Goal: Ask a question: Seek information or help from site administrators or community

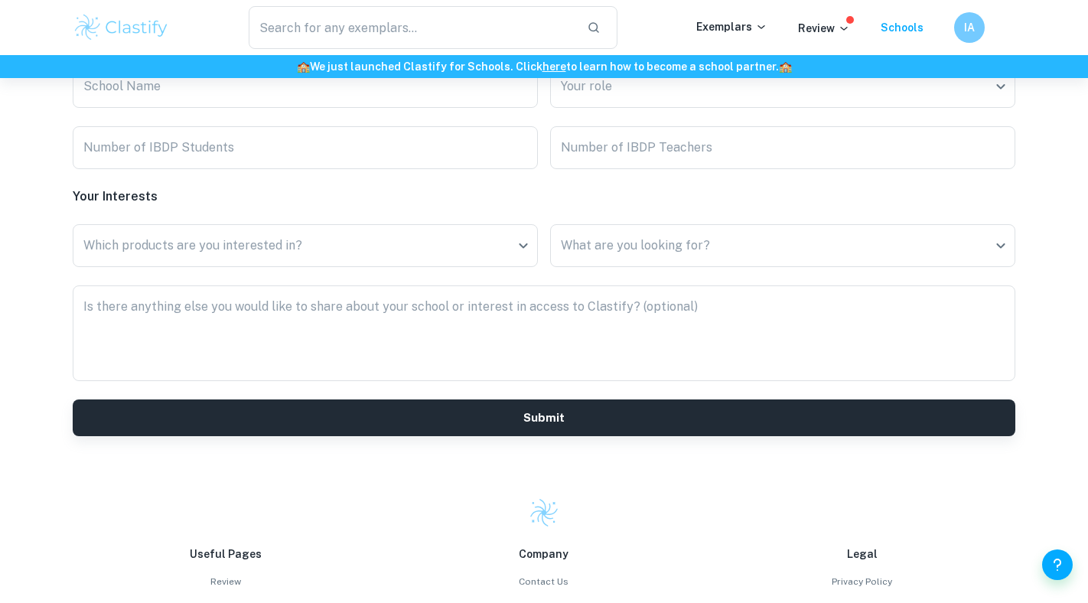
scroll to position [4110, 0]
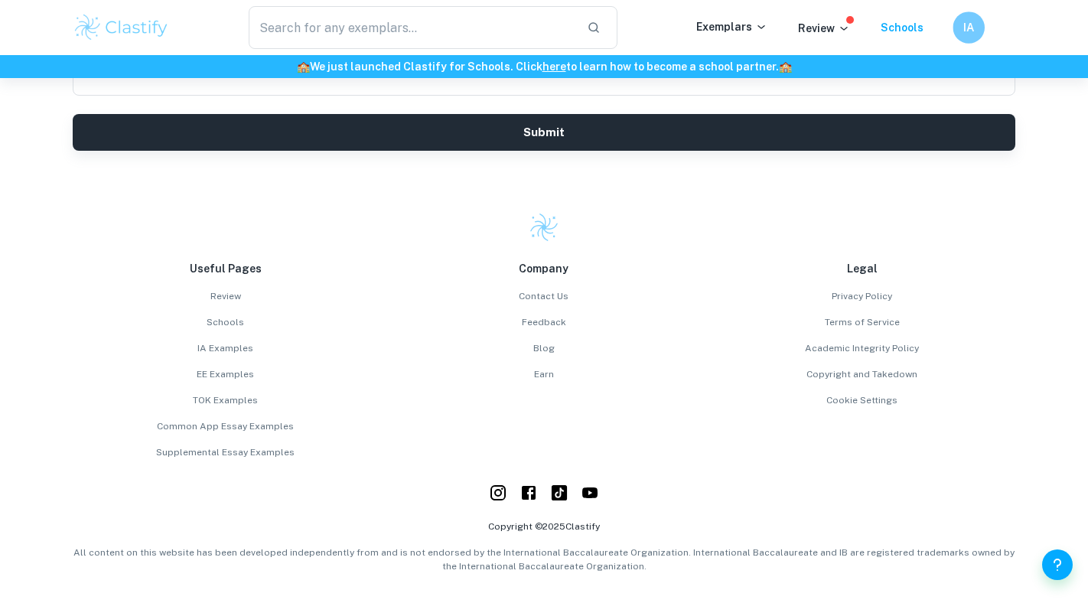
click at [964, 28] on h6 "IA" at bounding box center [968, 28] width 18 height 18
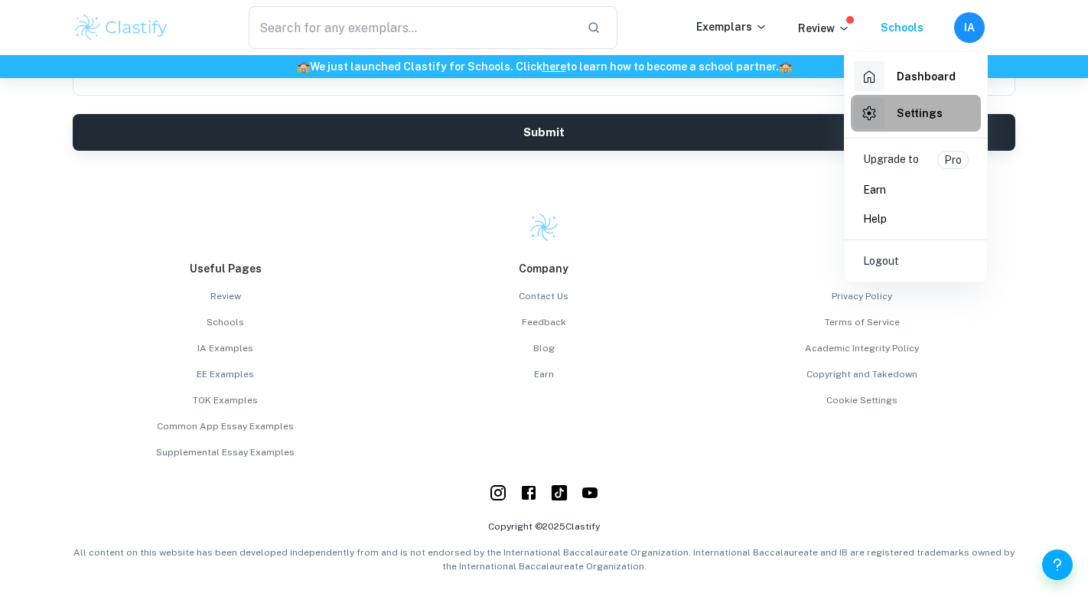
click at [897, 120] on h6 "Settings" at bounding box center [919, 113] width 46 height 17
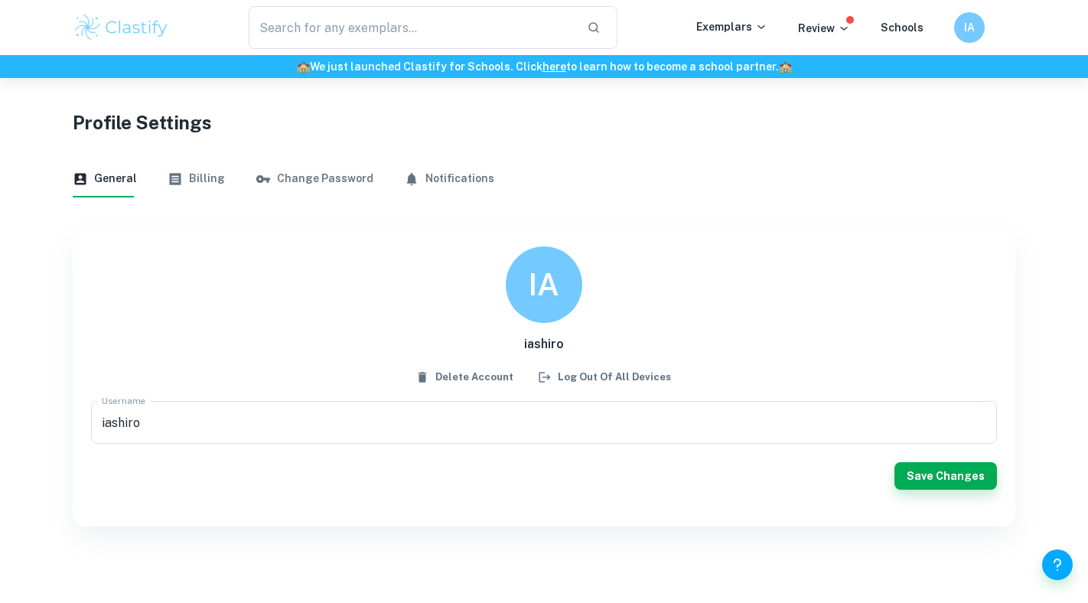
click at [881, 170] on div "General Billing Change Password Notifications" at bounding box center [544, 179] width 942 height 37
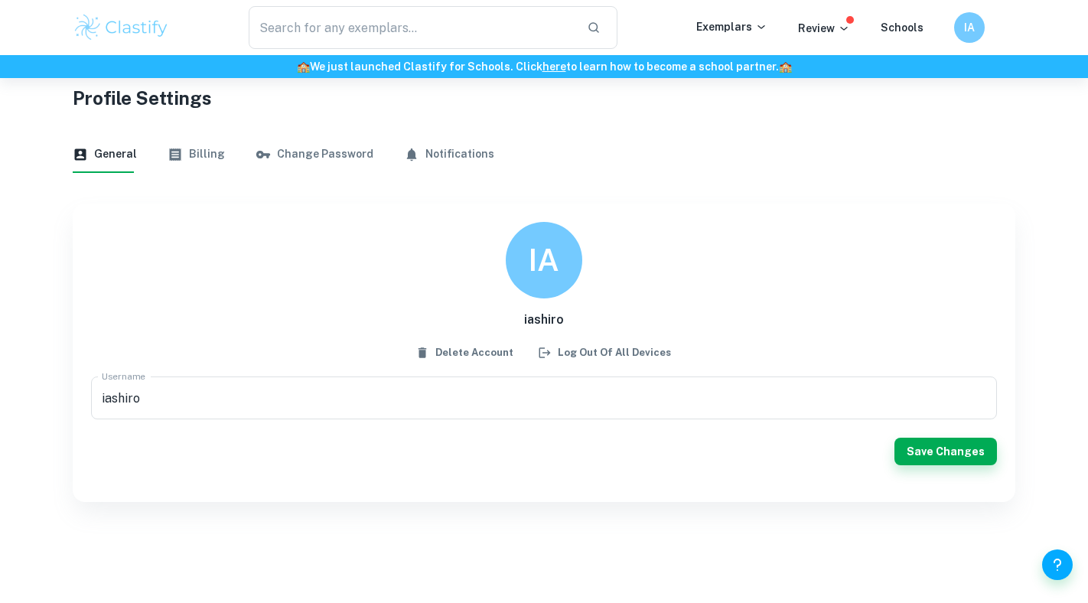
scroll to position [27, 0]
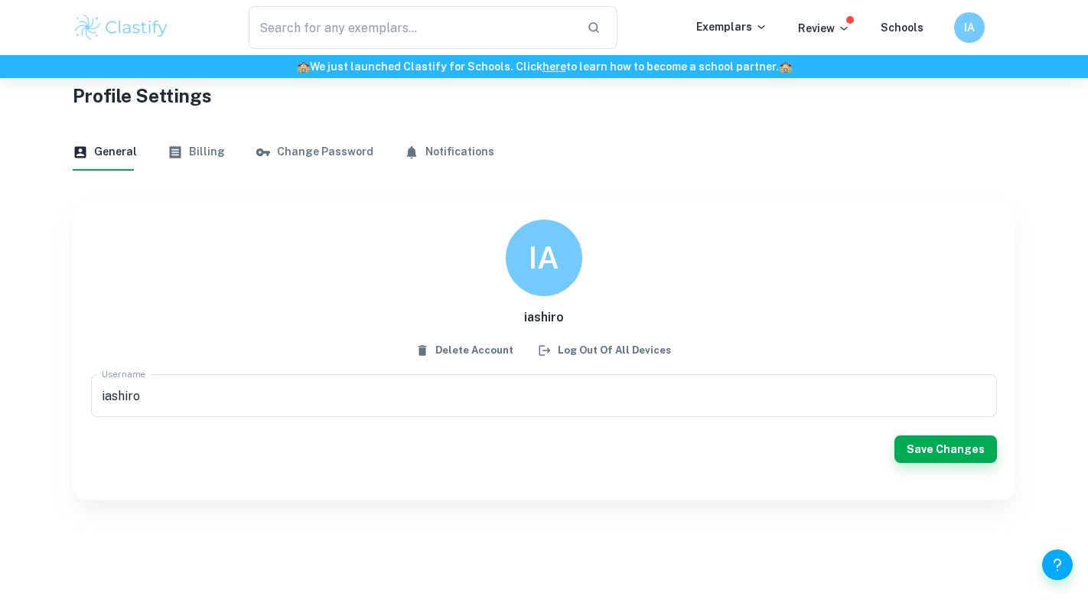
click at [193, 157] on button "Billing" at bounding box center [195, 152] width 57 height 37
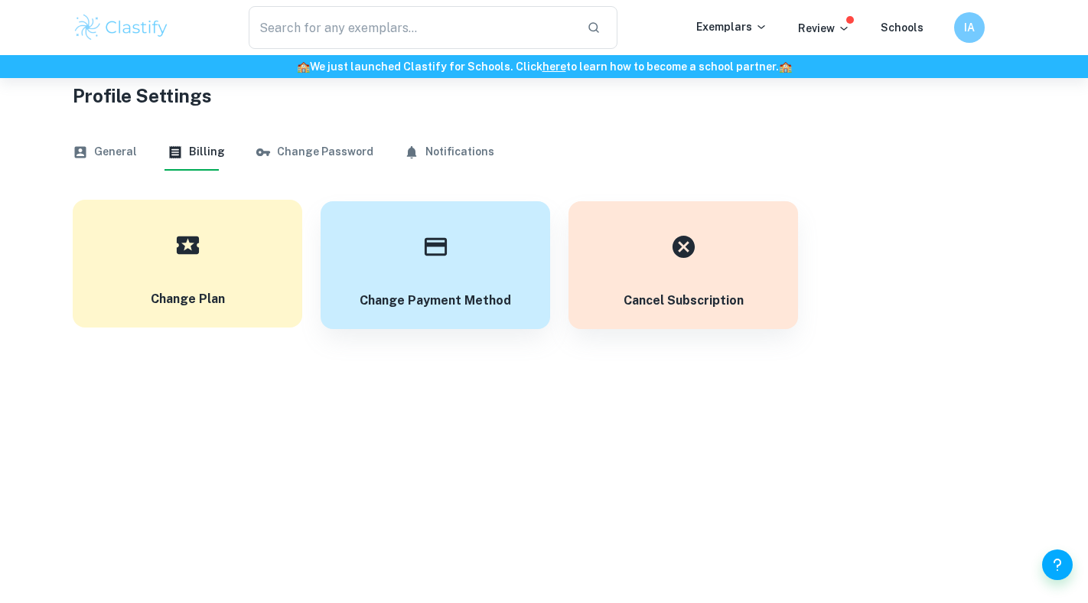
scroll to position [78, 0]
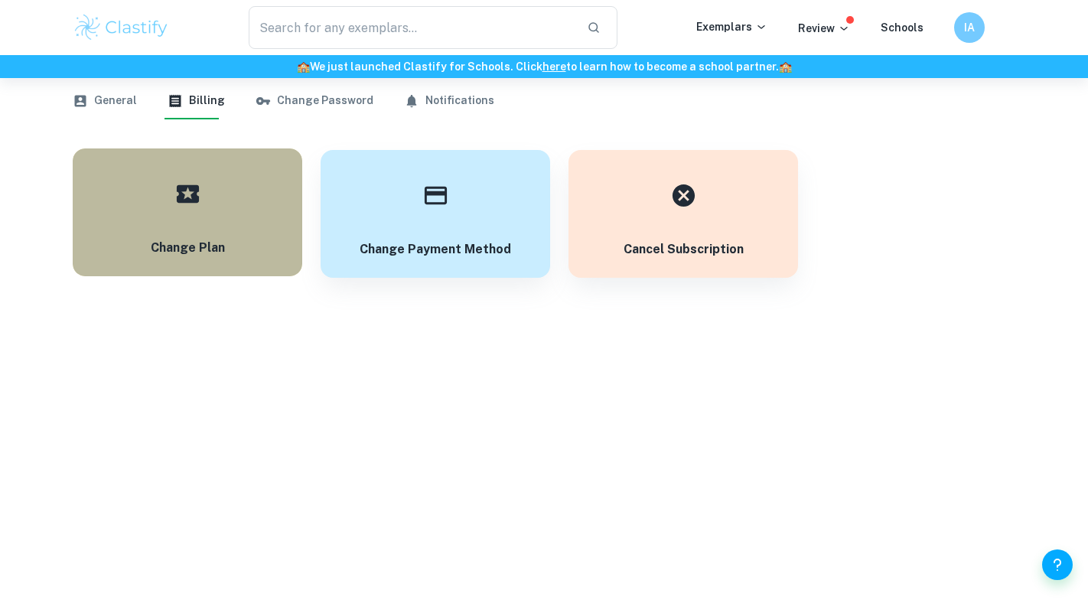
click at [259, 193] on button "Change Plan" at bounding box center [187, 212] width 229 height 128
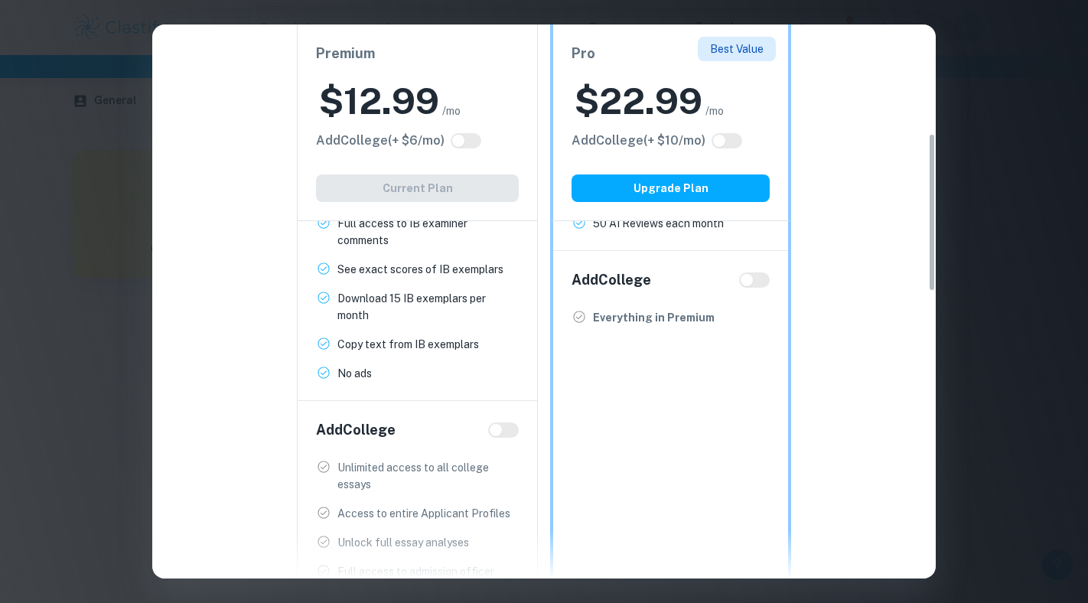
scroll to position [380, 0]
click at [48, 230] on div "Easily Ace Your IB Coursework & Crush College Essays. Get Clastify Premium Get …" at bounding box center [544, 301] width 1088 height 603
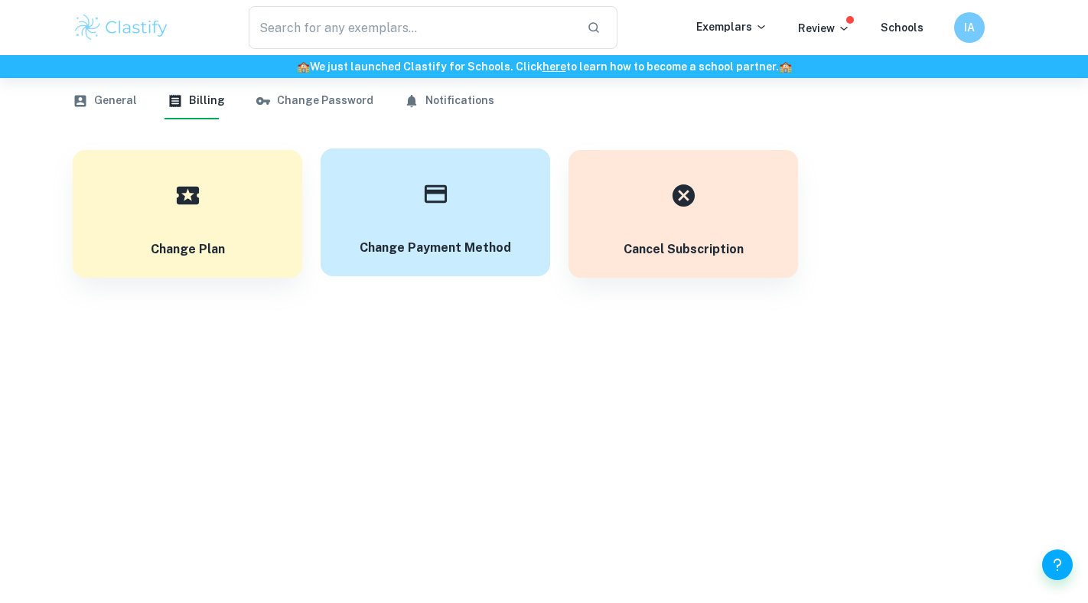
click at [424, 206] on div "button" at bounding box center [435, 194] width 54 height 54
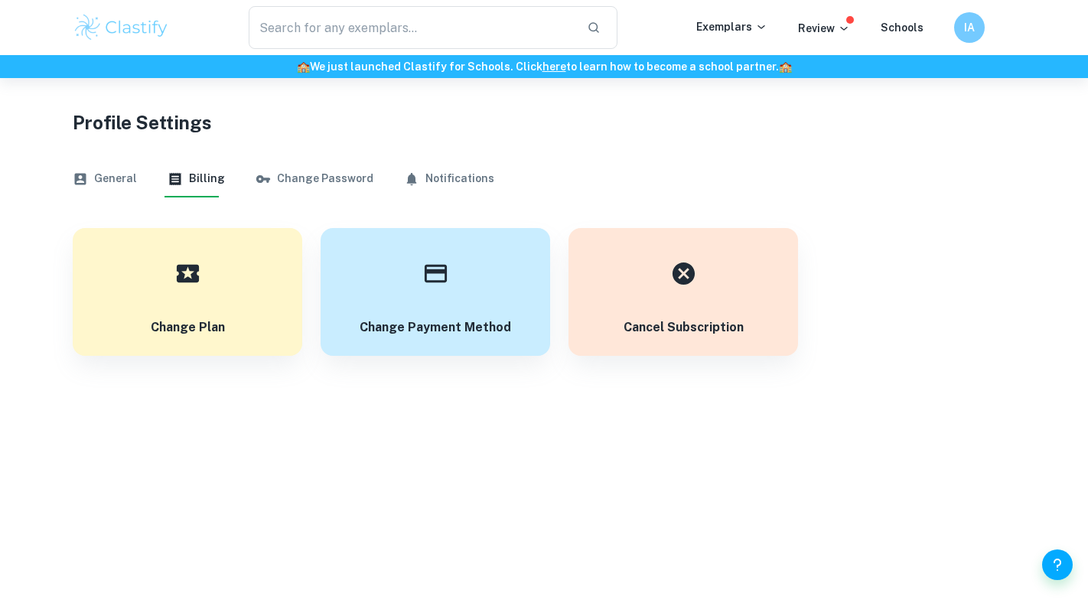
click at [106, 171] on button "General" at bounding box center [105, 179] width 64 height 37
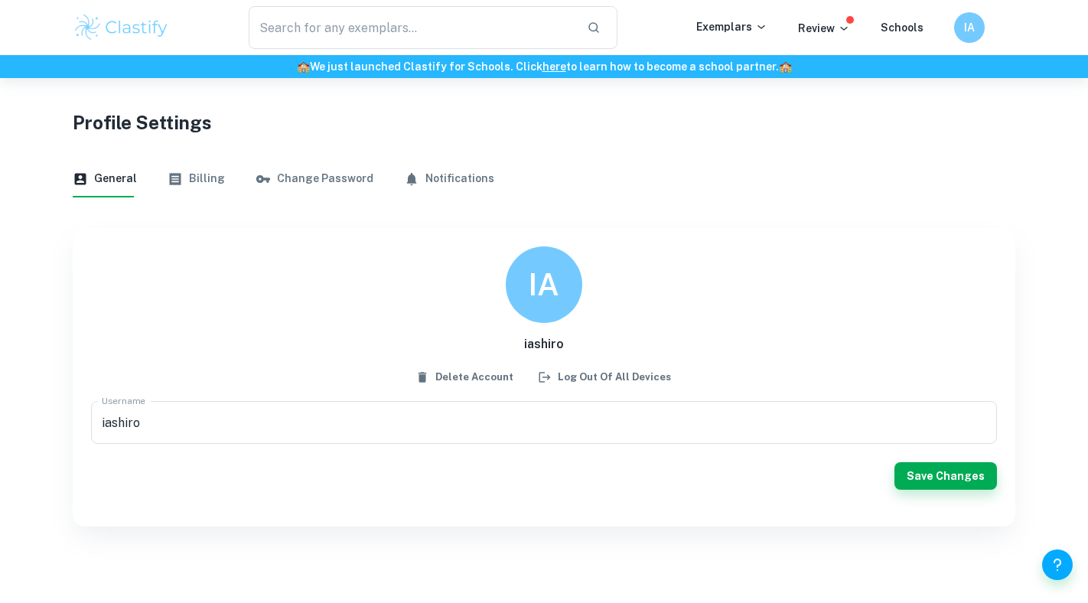
click at [196, 171] on button "Billing" at bounding box center [195, 179] width 57 height 37
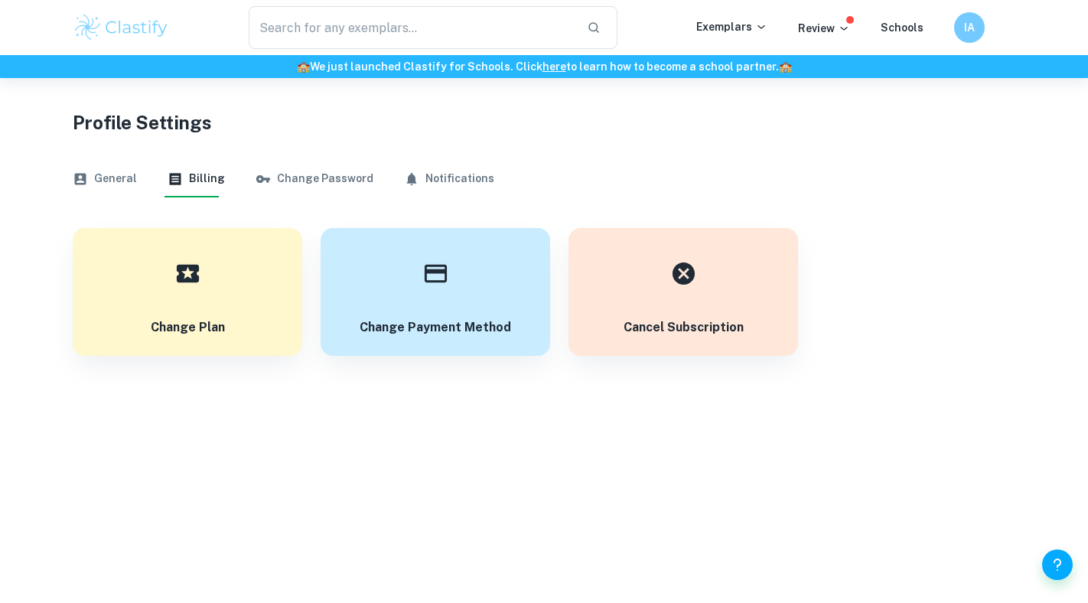
click at [87, 173] on icon "button" at bounding box center [80, 178] width 15 height 15
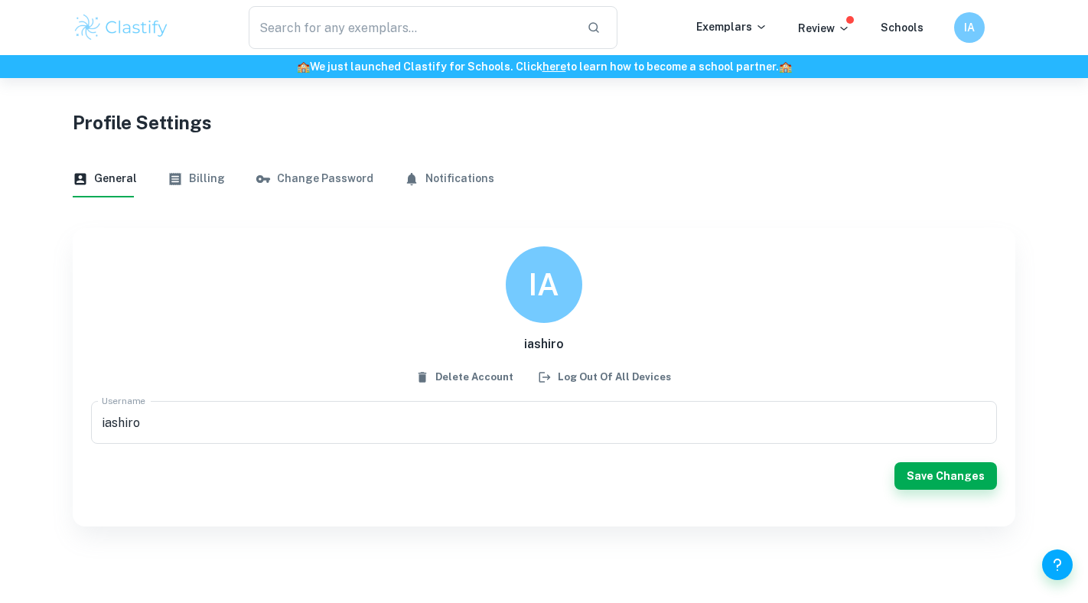
click at [93, 24] on img at bounding box center [121, 27] width 97 height 31
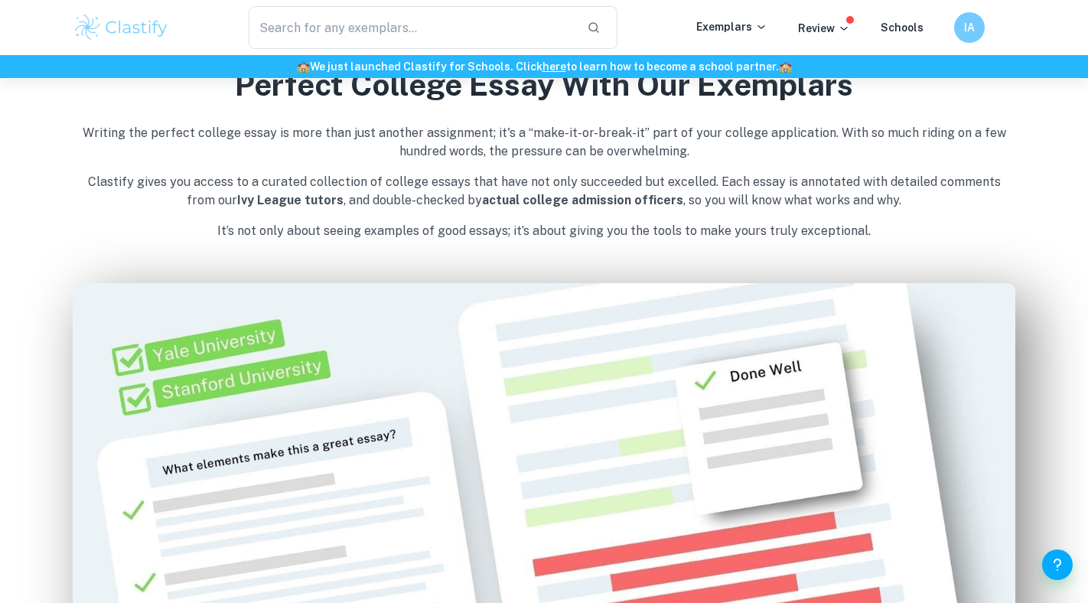
scroll to position [872, 0]
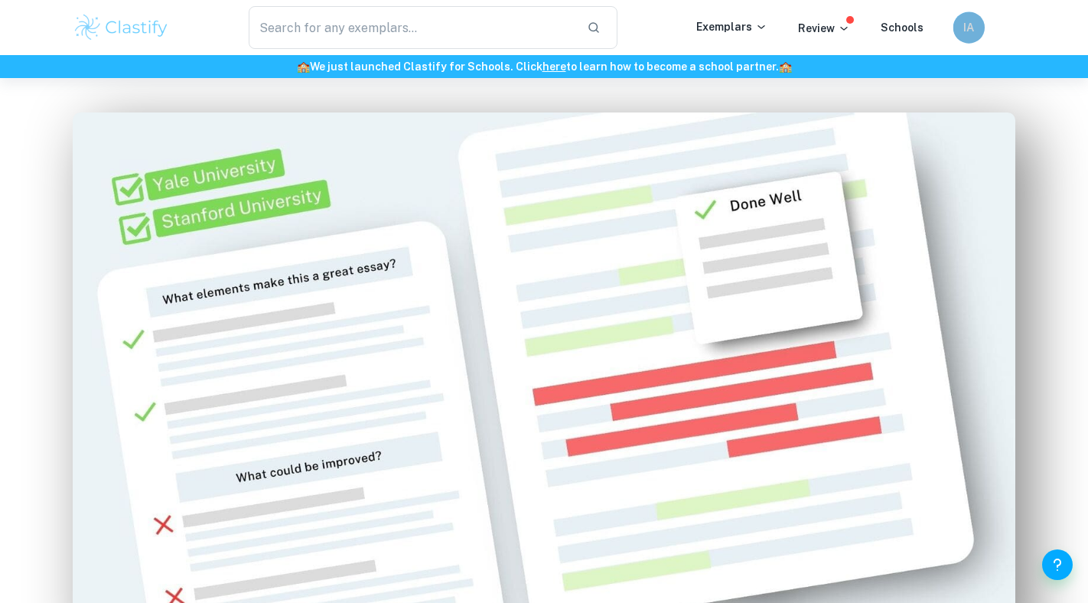
click at [971, 33] on h6 "IA" at bounding box center [968, 28] width 18 height 18
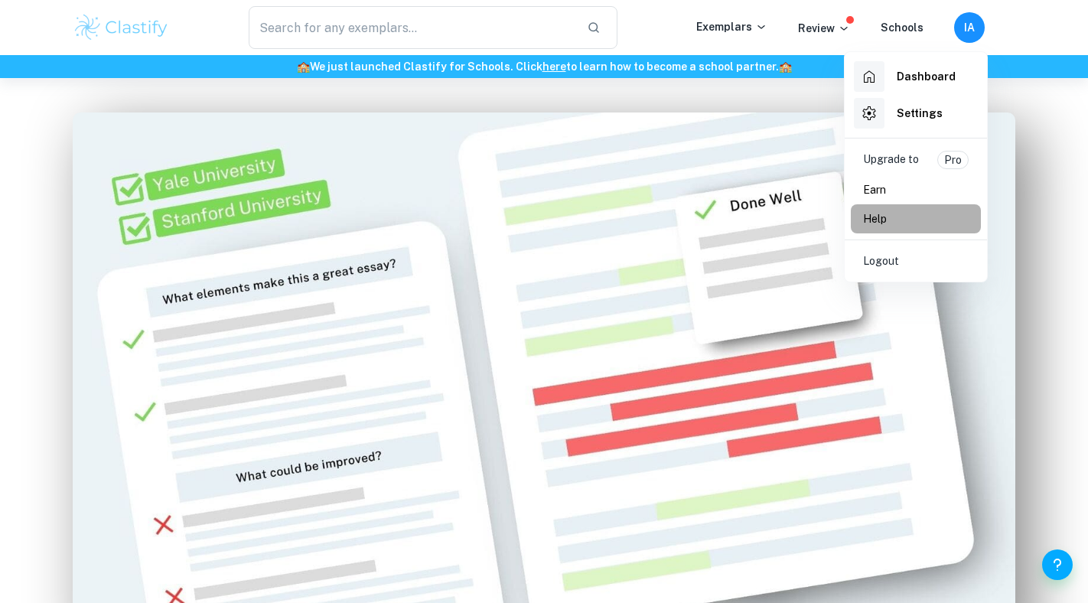
click at [885, 223] on p "Help" at bounding box center [875, 218] width 24 height 17
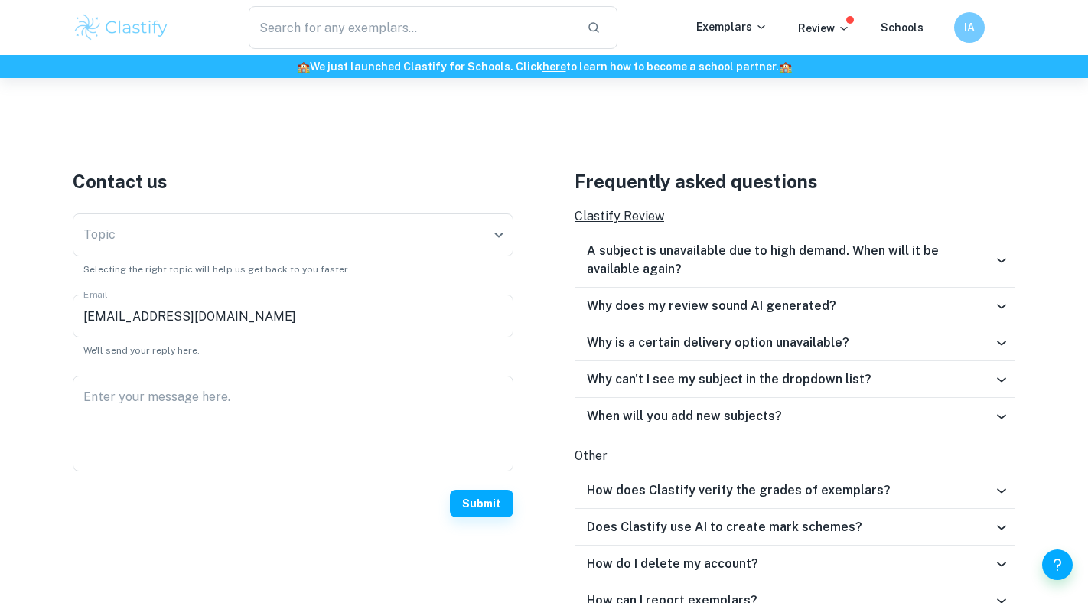
scroll to position [486, 0]
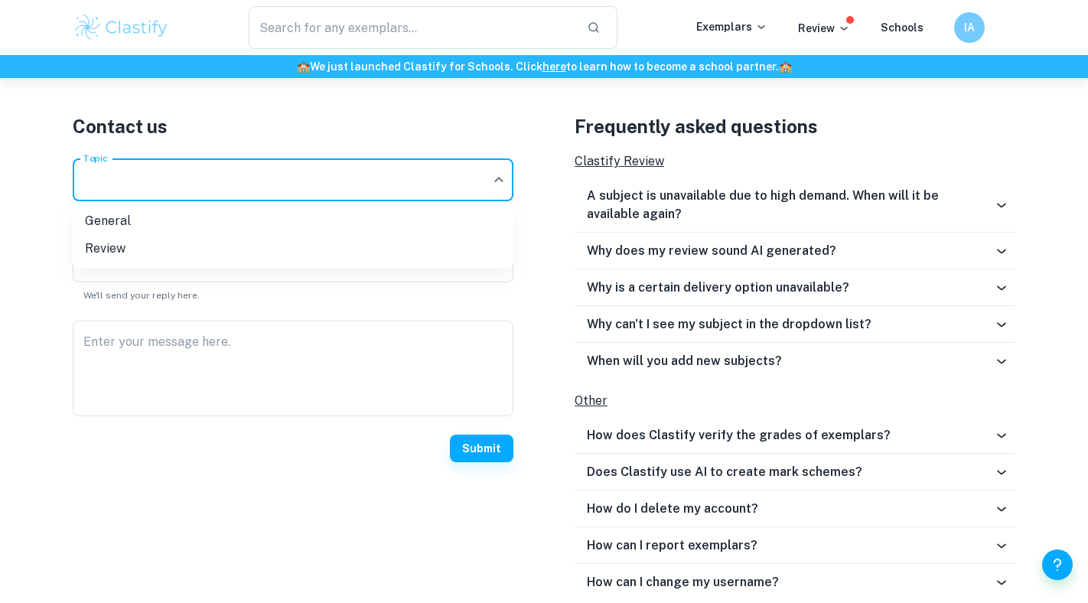
click at [350, 185] on div at bounding box center [544, 301] width 1088 height 603
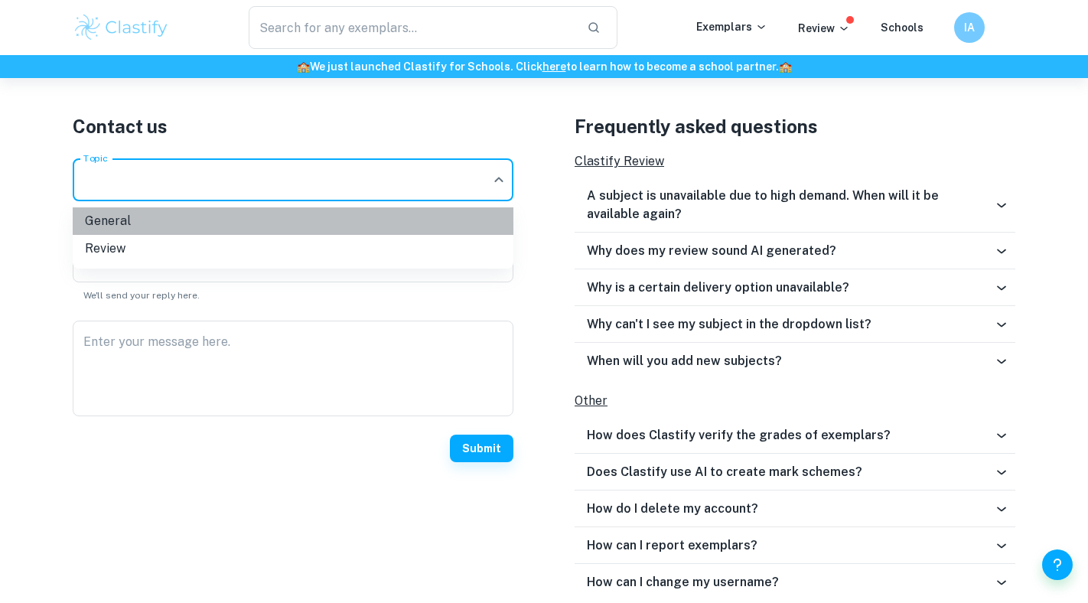
click at [332, 225] on li "General" at bounding box center [293, 221] width 441 height 28
type input "general"
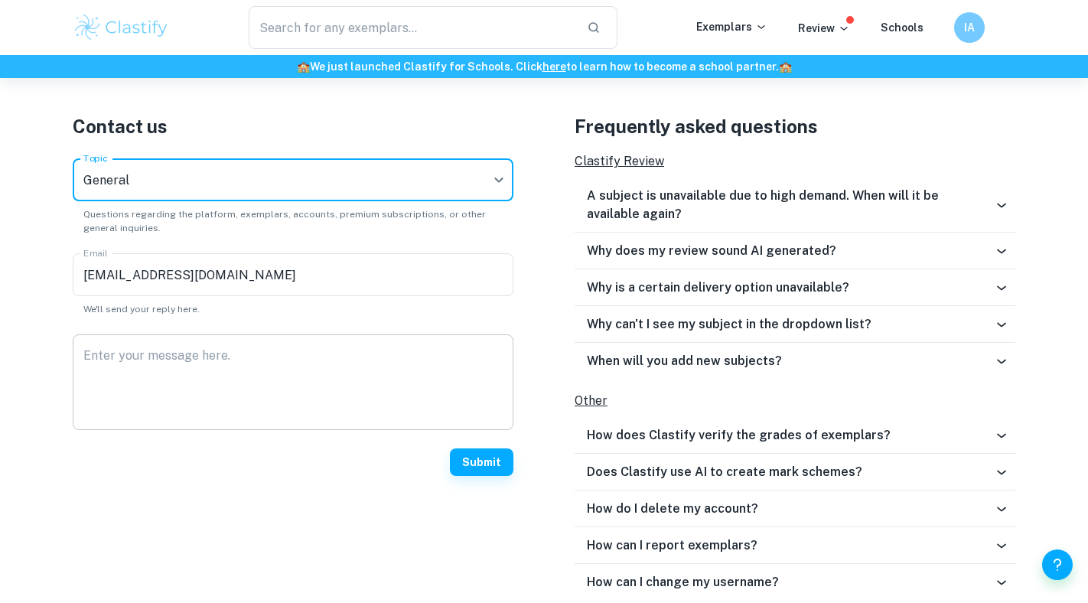
click at [281, 406] on textarea "Enter your message here." at bounding box center [292, 382] width 419 height 70
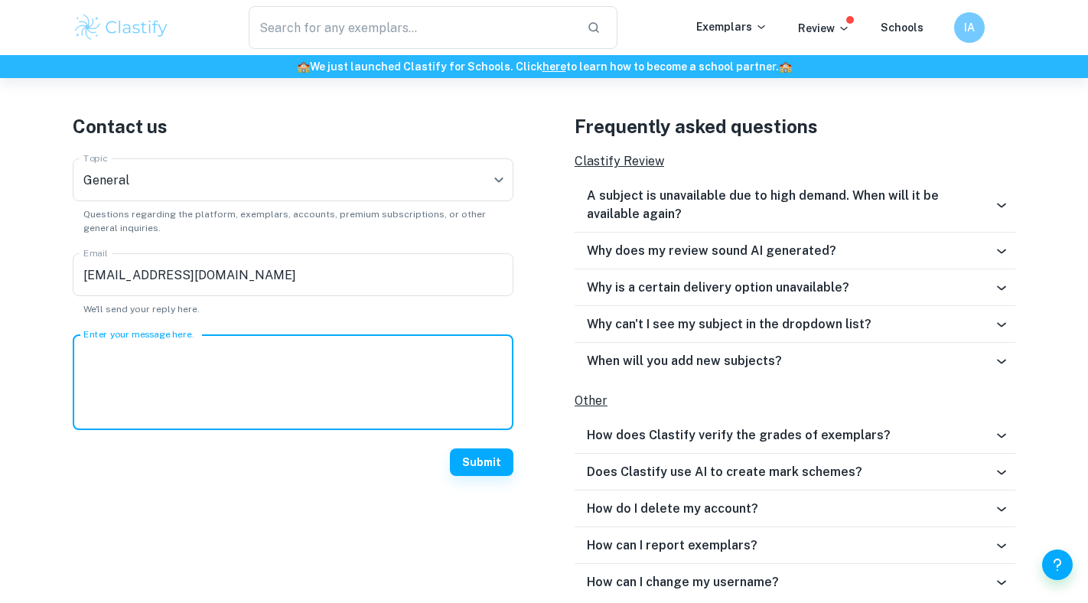
scroll to position [563, 0]
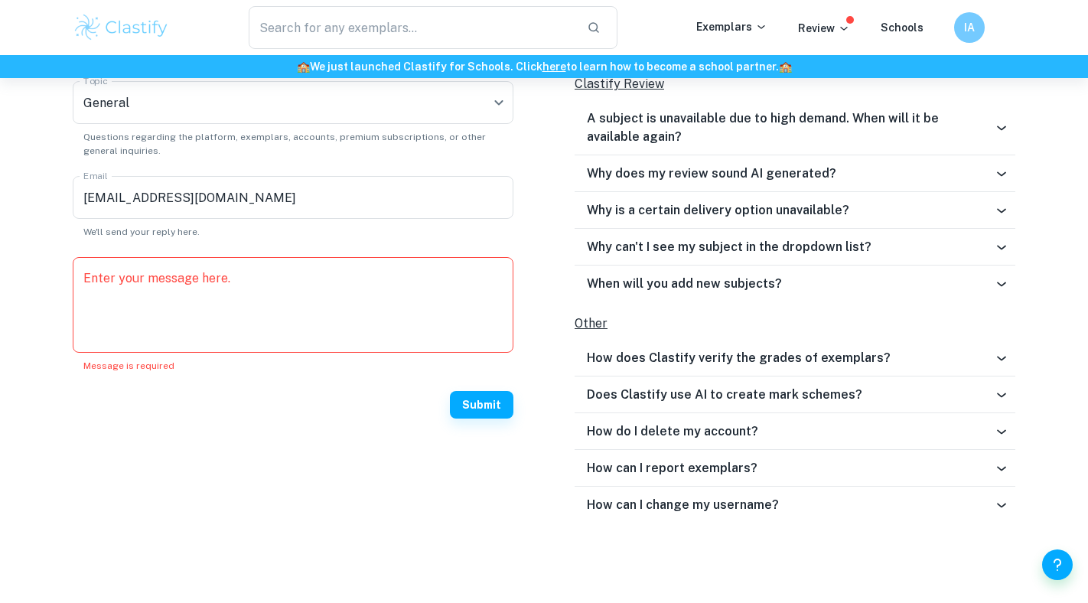
click at [708, 363] on h6 "How does Clastify verify the grades of exemplars?" at bounding box center [739, 358] width 304 height 18
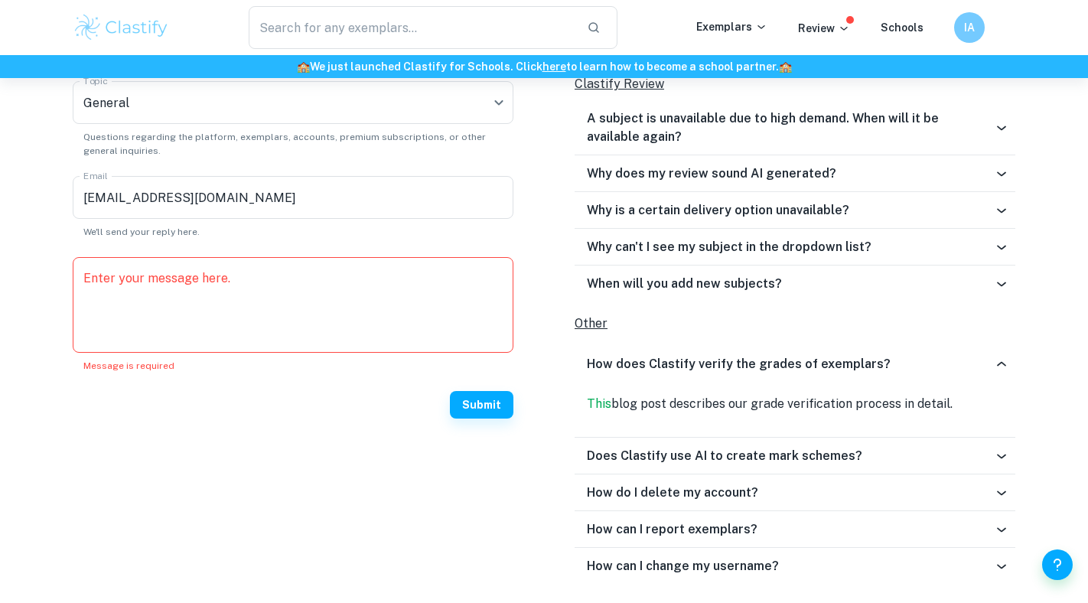
click at [708, 363] on h6 "How does Clastify verify the grades of exemplars?" at bounding box center [739, 364] width 304 height 18
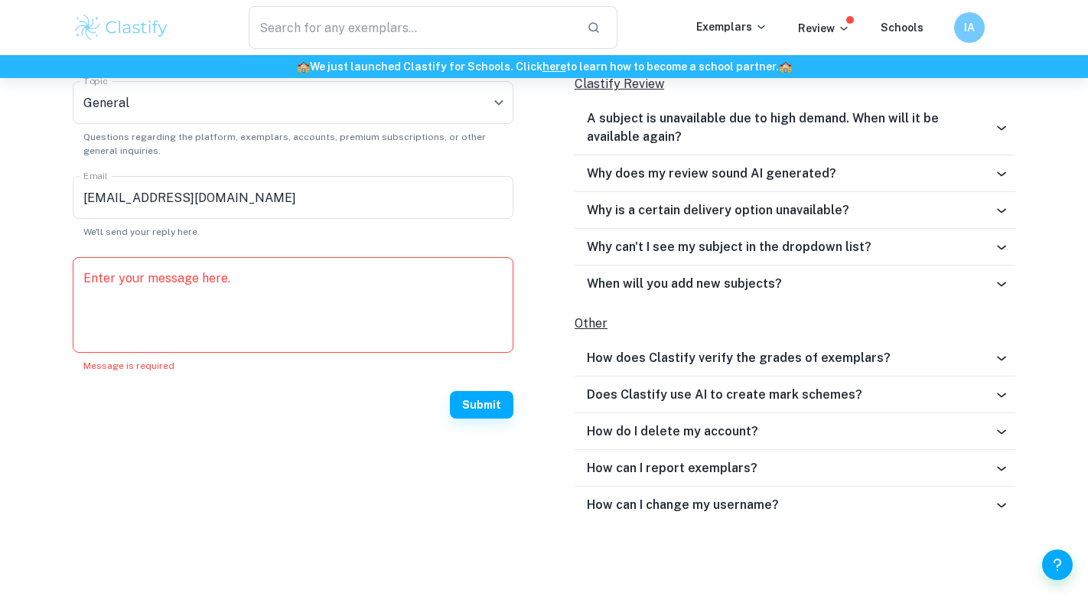
click at [322, 273] on textarea "Enter your message here." at bounding box center [292, 305] width 419 height 70
click at [707, 171] on h6 "Why does my review sound AI generated?" at bounding box center [711, 173] width 249 height 18
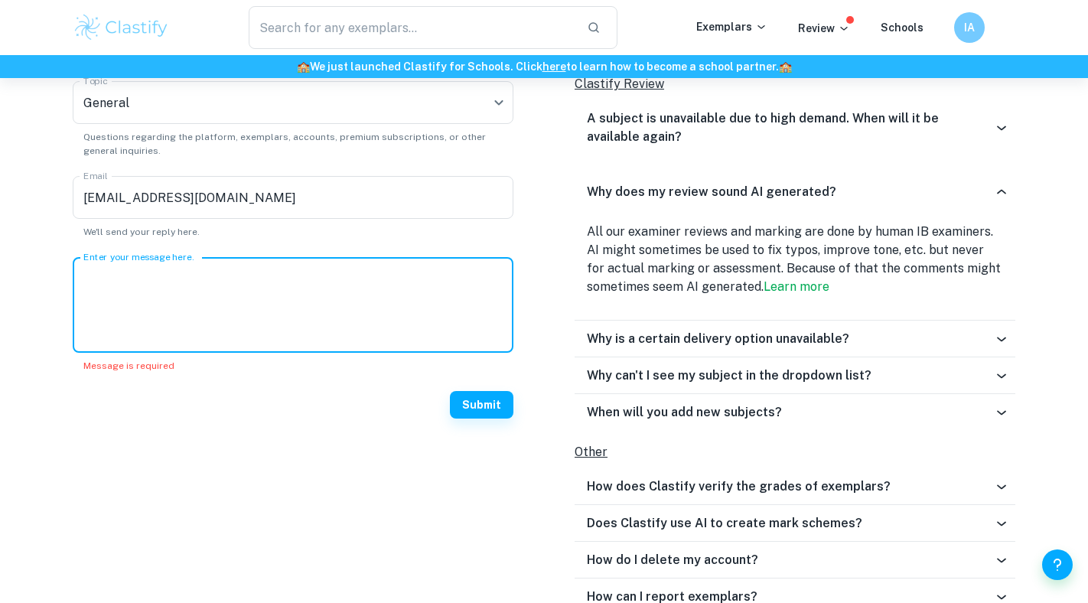
click at [384, 319] on textarea "Enter your message here." at bounding box center [292, 305] width 419 height 70
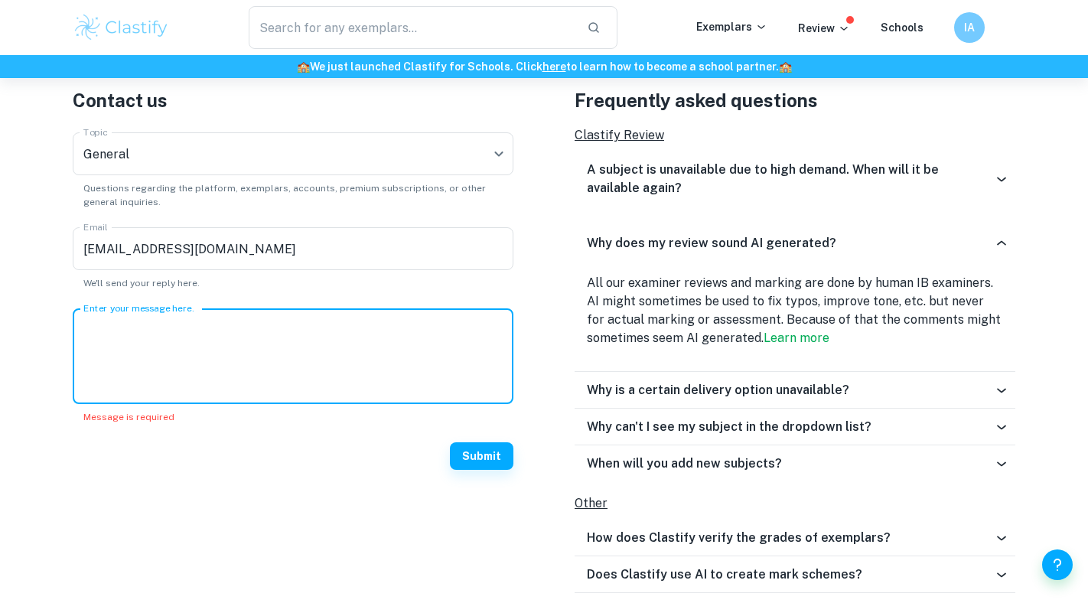
scroll to position [509, 0]
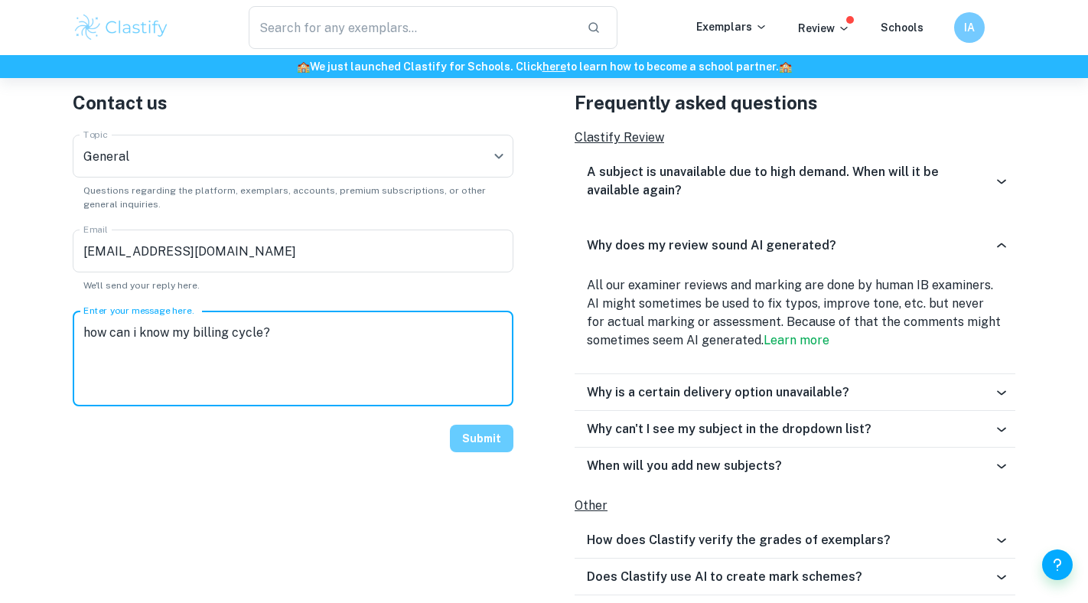
type textarea "how can i know my billing cycle?"
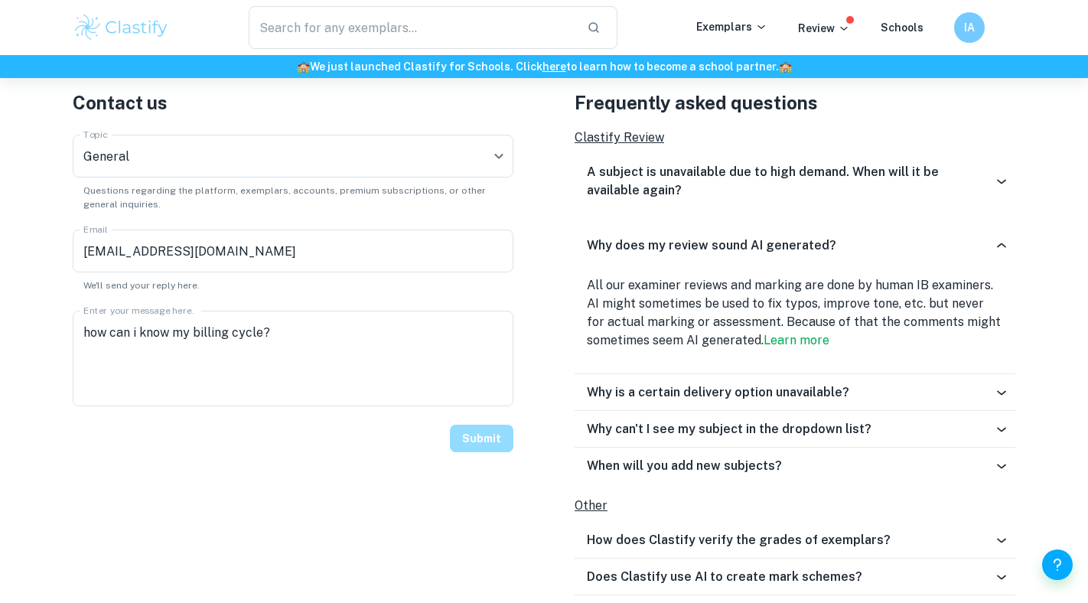
click at [497, 435] on button "Submit" at bounding box center [481, 438] width 63 height 28
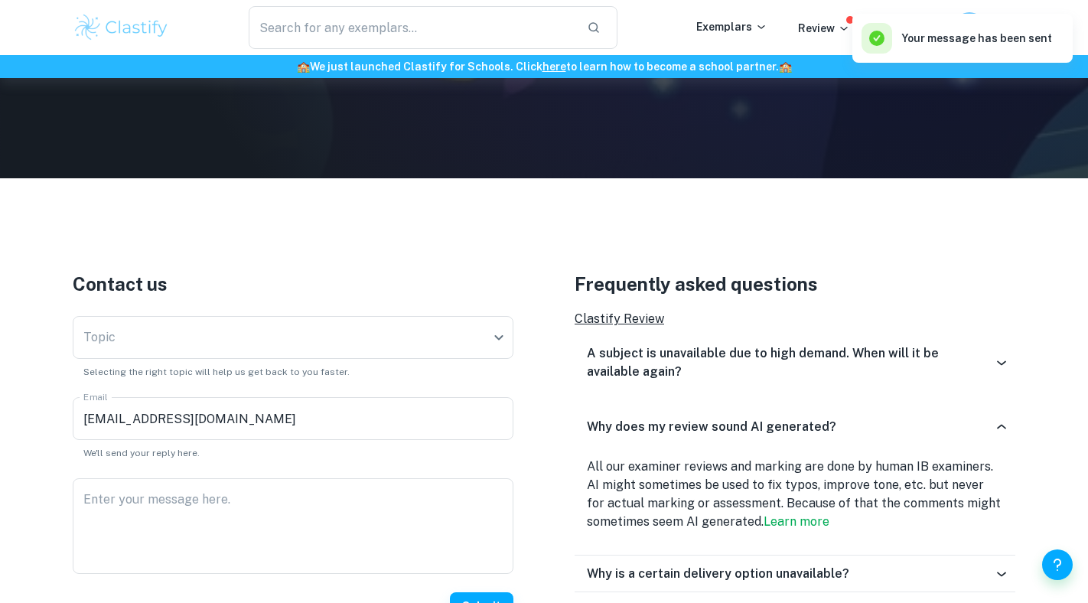
scroll to position [150, 0]
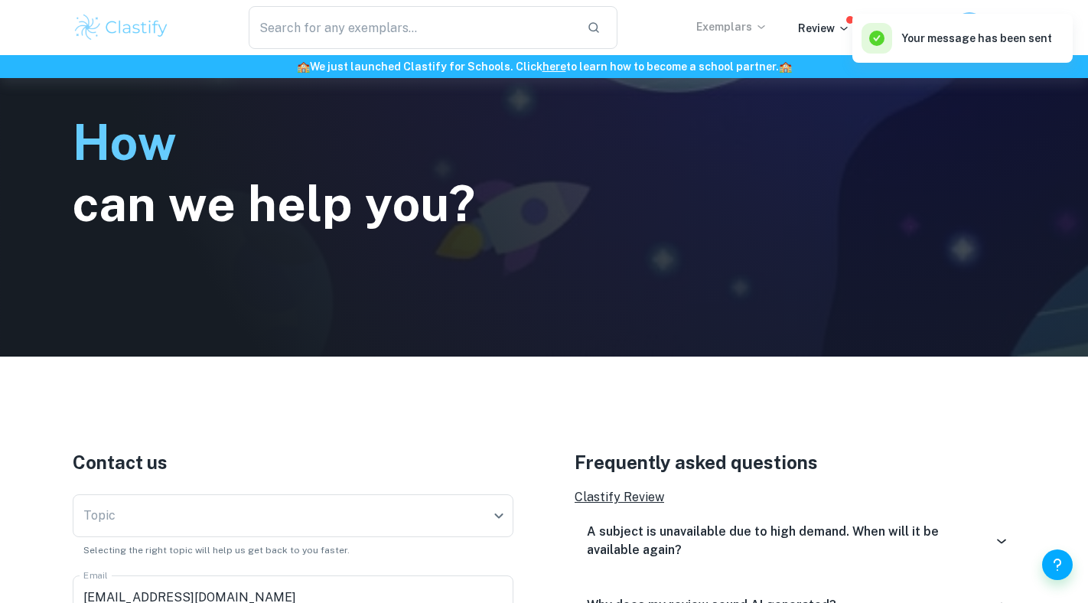
click at [714, 27] on p "Exemplars" at bounding box center [731, 26] width 71 height 17
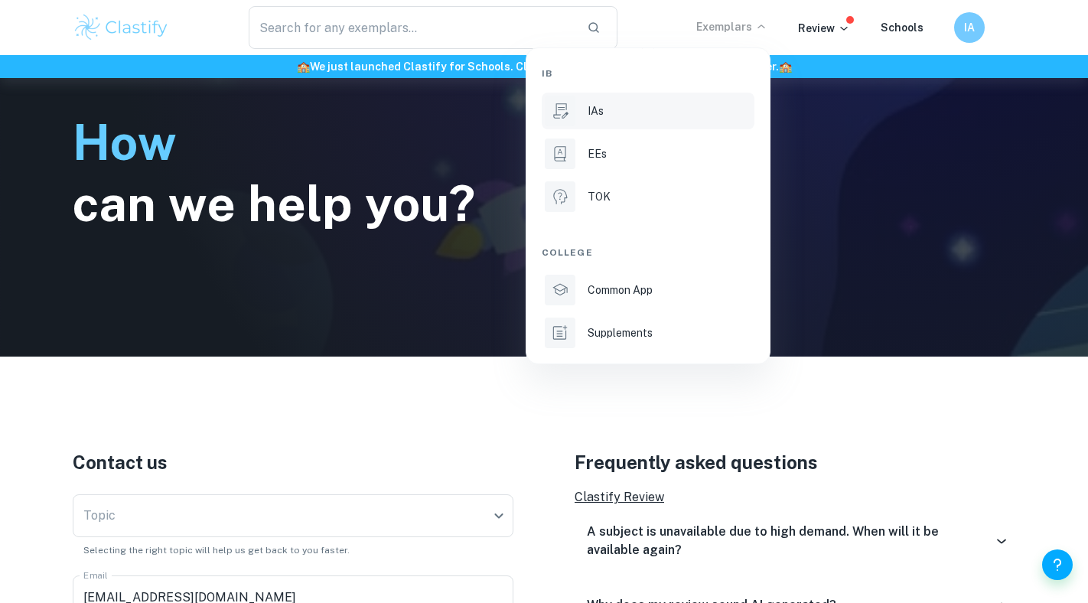
click at [668, 113] on div "IAs" at bounding box center [669, 110] width 164 height 17
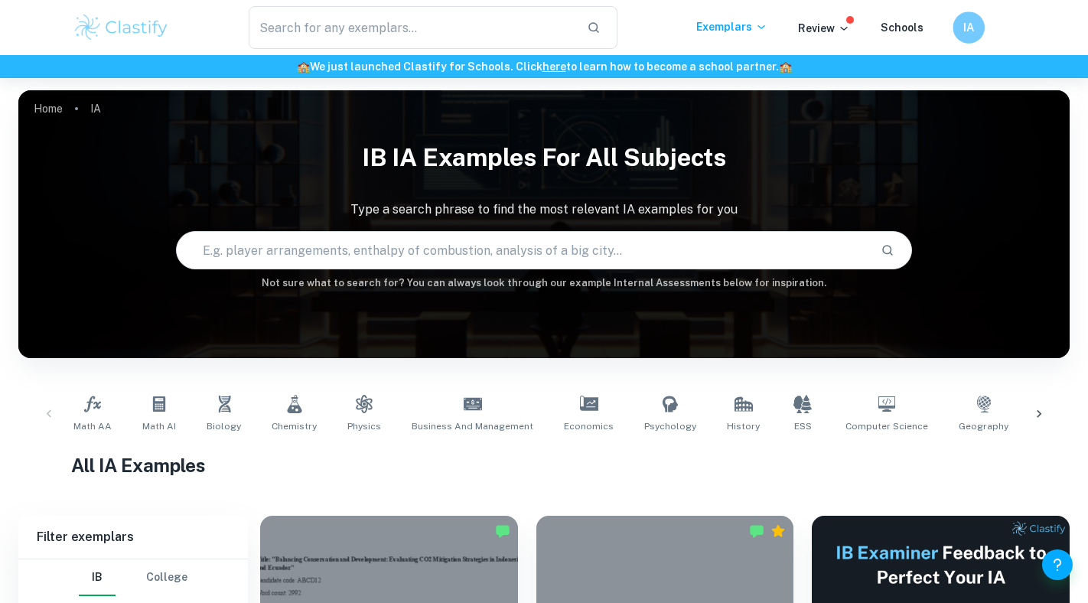
click at [968, 31] on h6 "IA" at bounding box center [968, 28] width 18 height 18
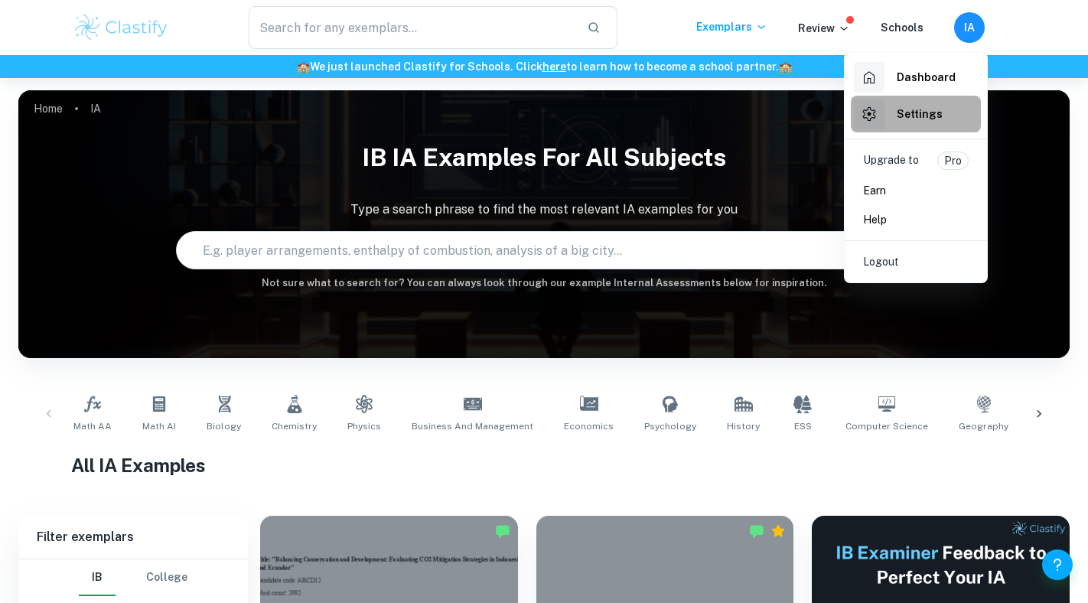
click at [919, 126] on div "Settings" at bounding box center [898, 114] width 89 height 31
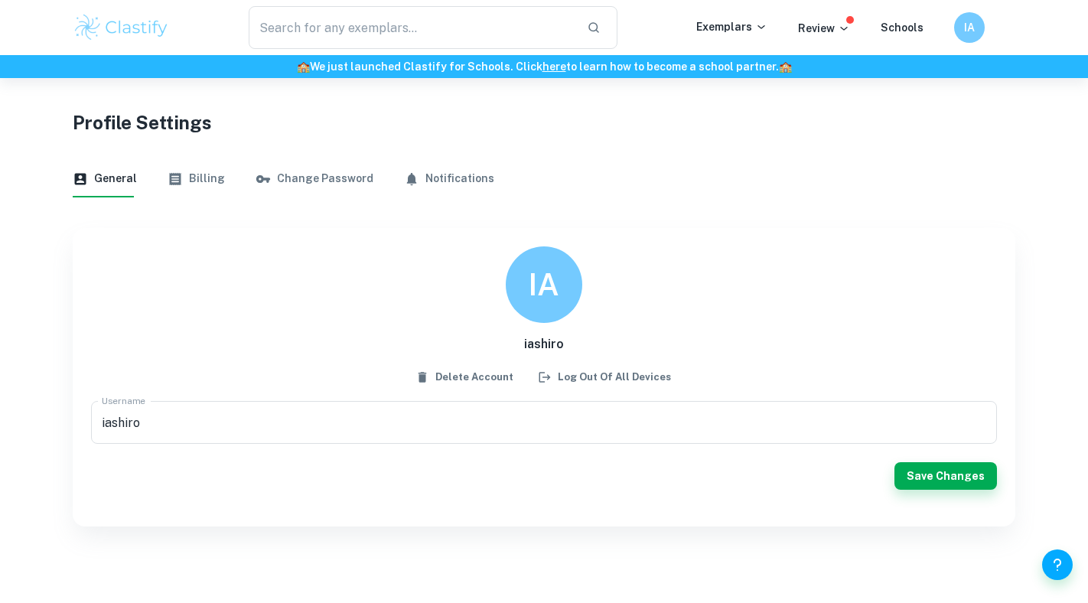
scroll to position [78, 0]
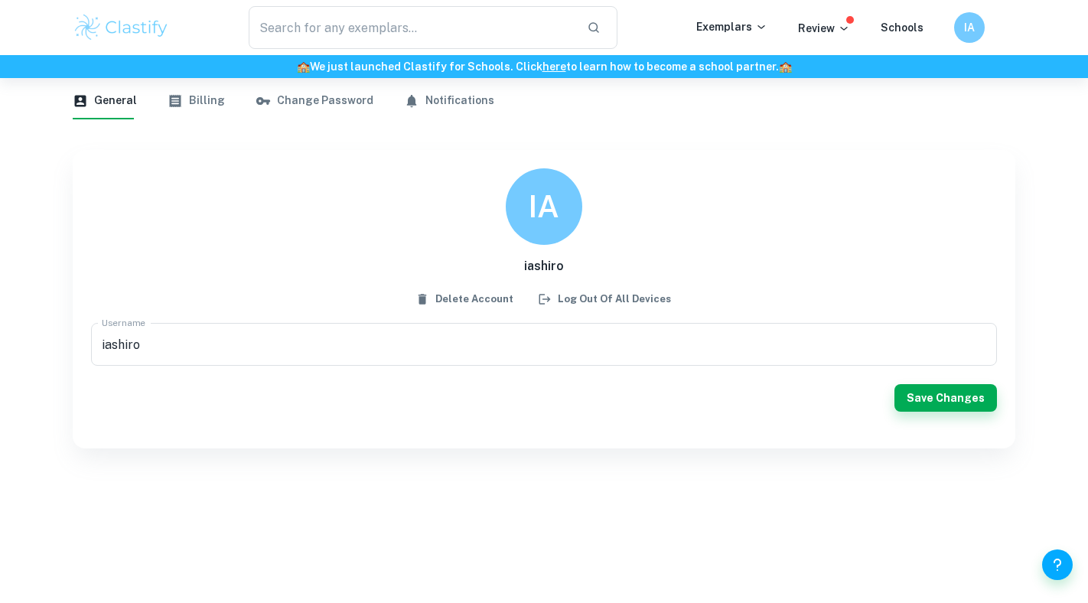
click at [191, 107] on button "Billing" at bounding box center [195, 101] width 57 height 37
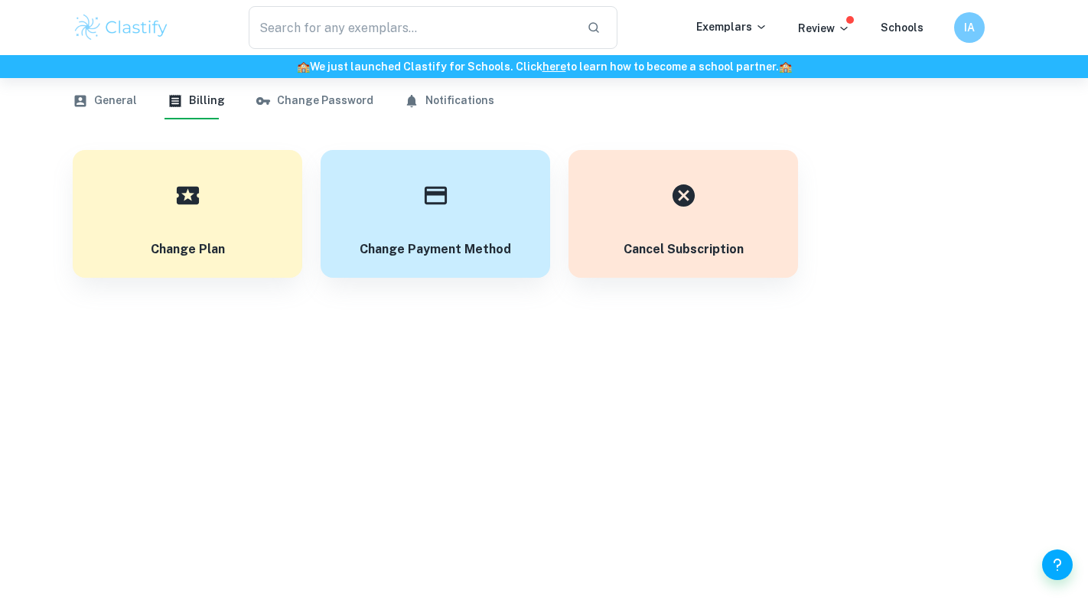
click at [303, 110] on button "Change Password" at bounding box center [314, 101] width 118 height 37
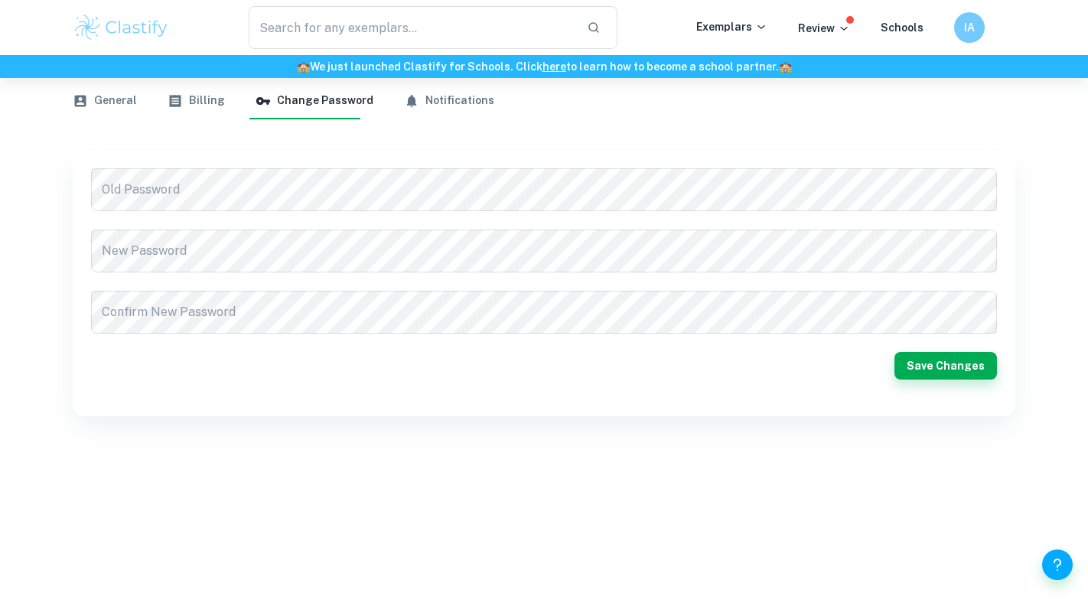
click at [184, 109] on button "Billing" at bounding box center [195, 101] width 57 height 37
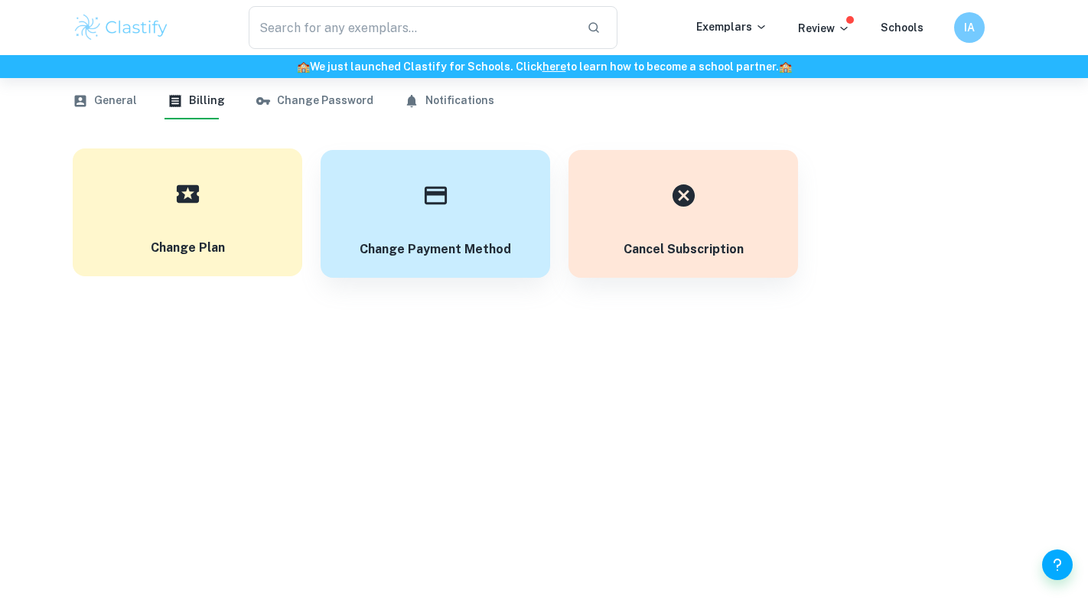
click at [222, 262] on button "Change Plan" at bounding box center [187, 212] width 229 height 128
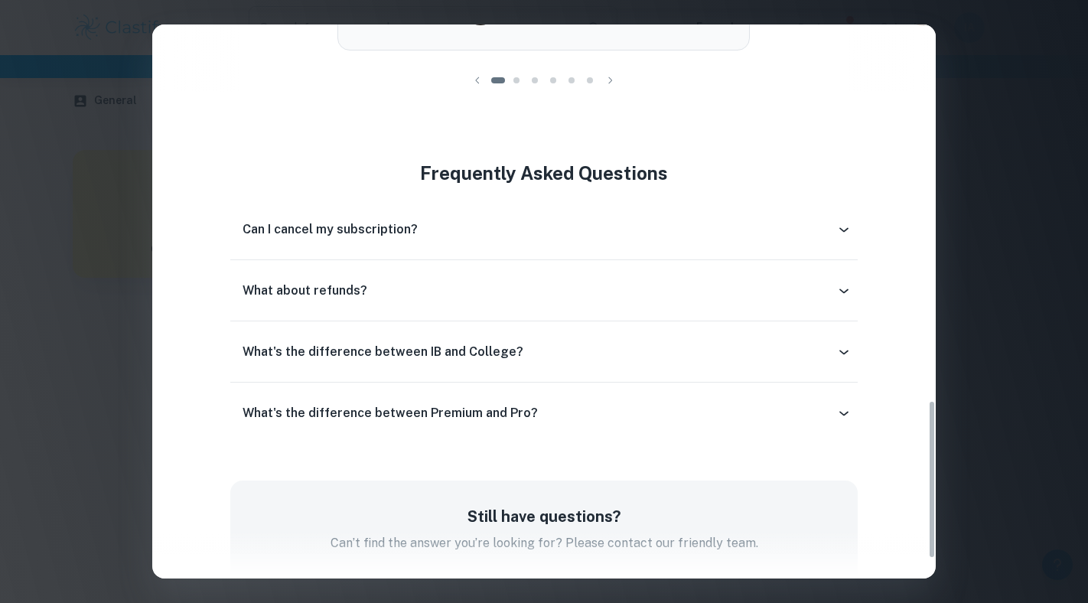
scroll to position [1374, 0]
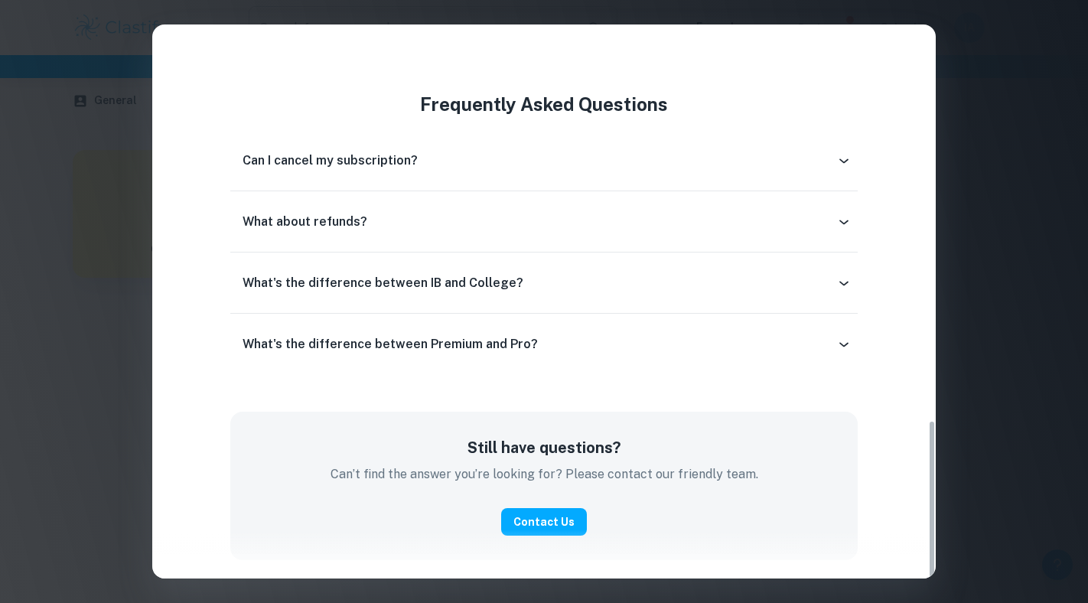
click at [400, 179] on div "Can I cancel my subscription? Yes, you can cancel anytime in your Profile Setti…" at bounding box center [543, 160] width 626 height 61
click at [393, 164] on h6 "Can I cancel my subscription?" at bounding box center [329, 160] width 175 height 18
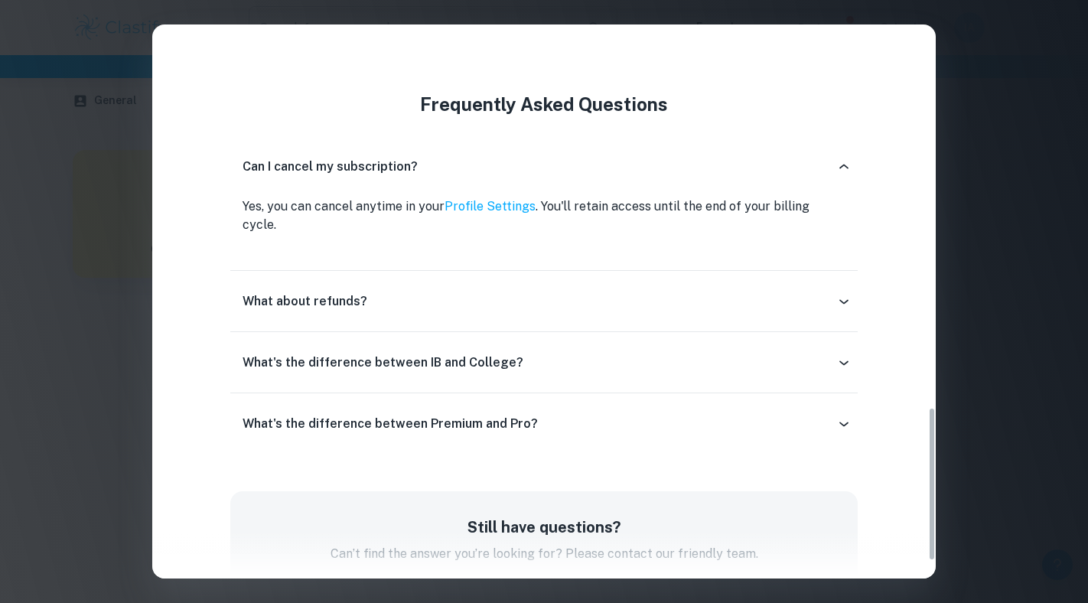
click at [498, 210] on link "Profile Settings" at bounding box center [489, 206] width 91 height 15
click at [947, 168] on div "Easily Ace Your IB Coursework & Crush College Essays. Get Clastify Premium Get …" at bounding box center [544, 301] width 1088 height 603
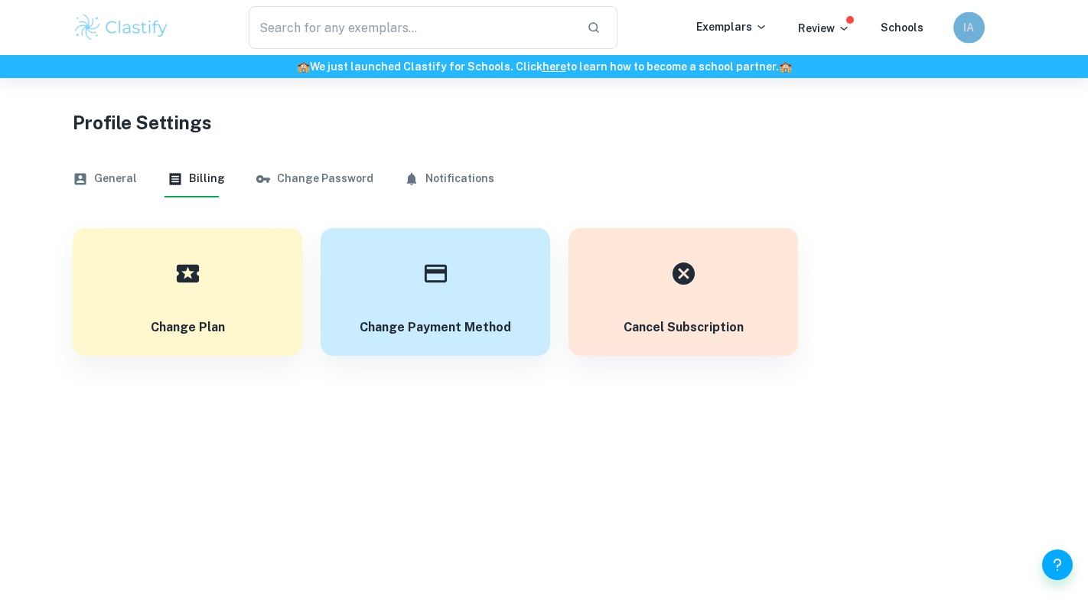
click at [981, 34] on div "IA" at bounding box center [968, 27] width 31 height 31
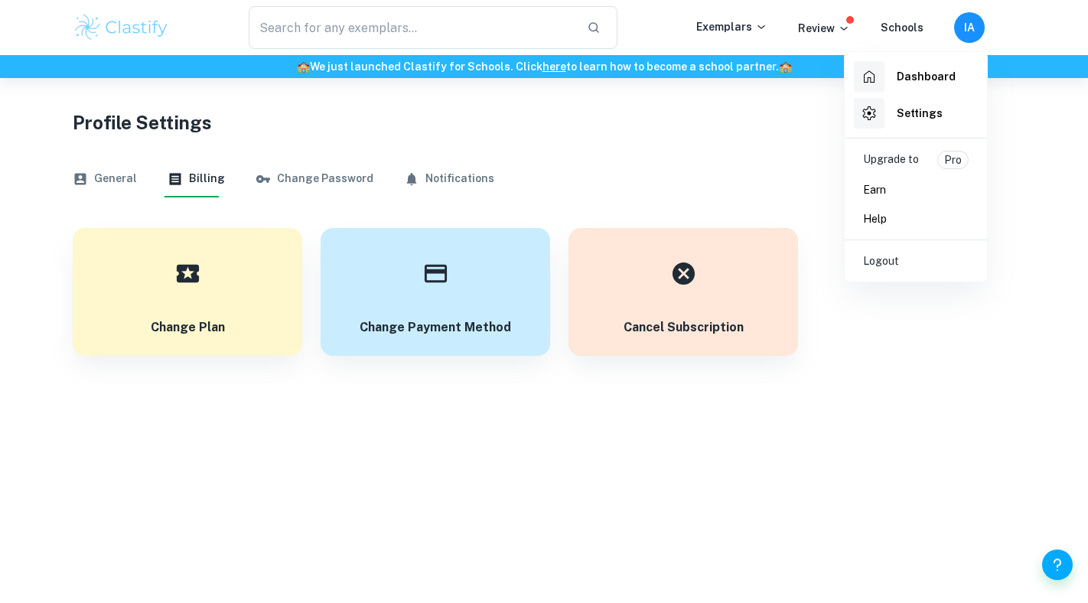
click at [366, 165] on div at bounding box center [544, 301] width 1088 height 603
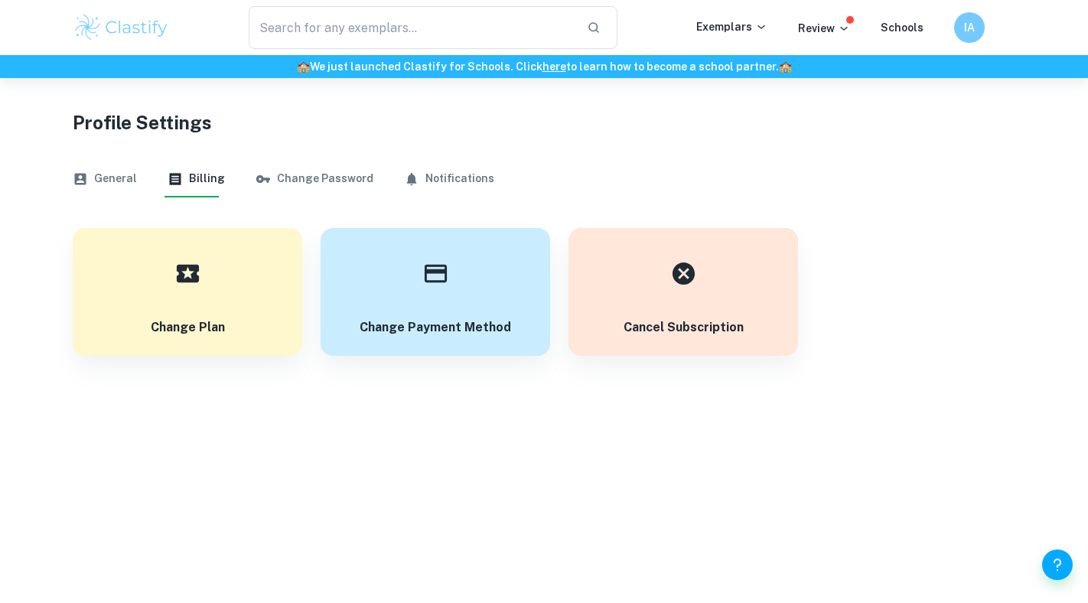
click at [427, 183] on button "Notifications" at bounding box center [449, 179] width 90 height 37
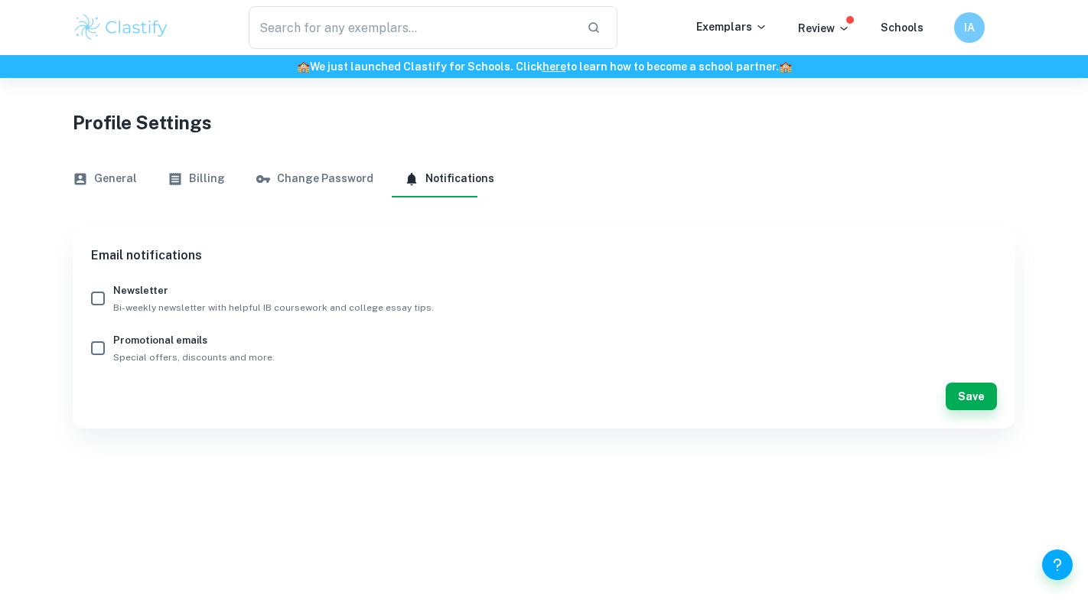
click at [332, 184] on button "Change Password" at bounding box center [314, 179] width 118 height 37
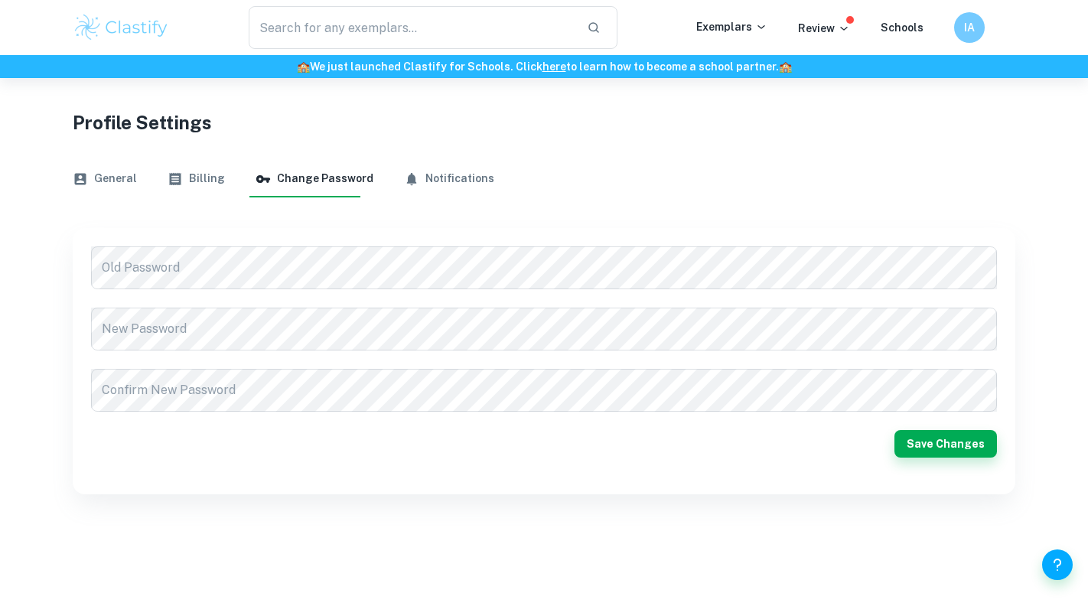
click at [193, 176] on button "Billing" at bounding box center [195, 179] width 57 height 37
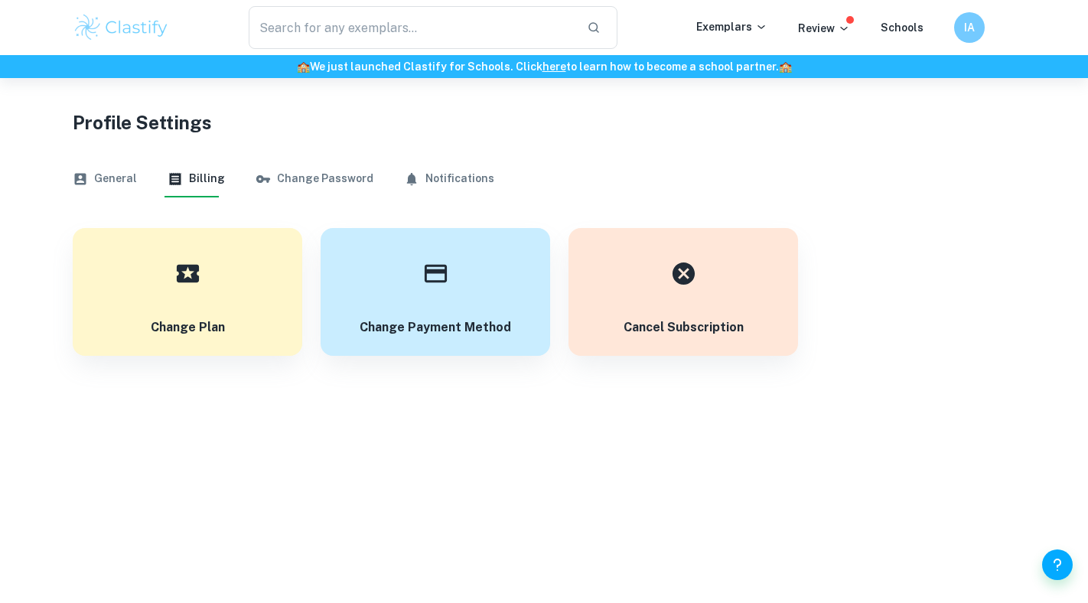
click at [76, 167] on button "General" at bounding box center [105, 179] width 64 height 37
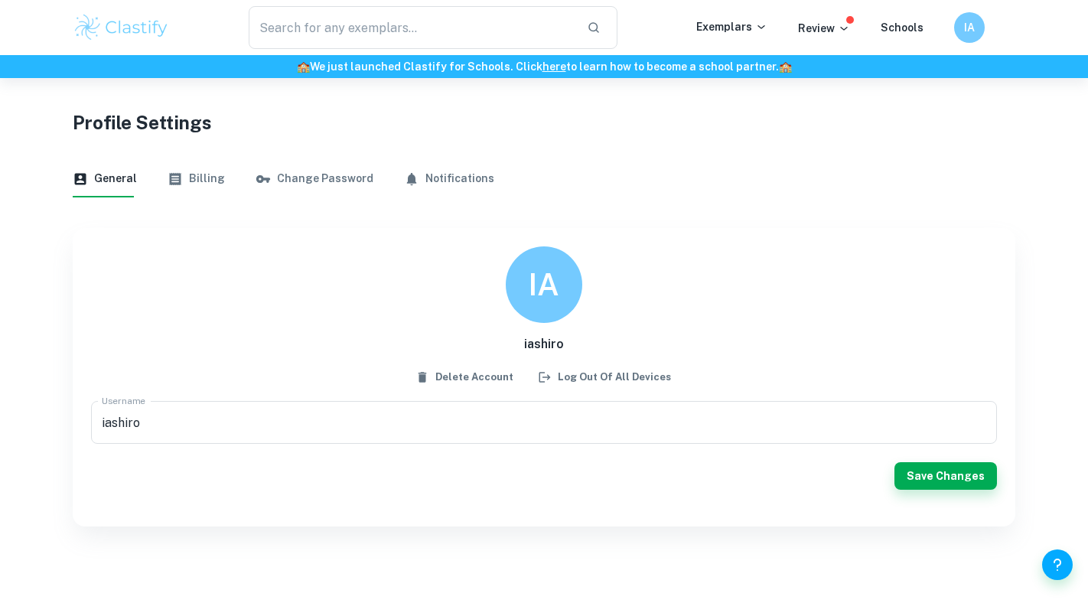
scroll to position [78, 0]
